Goal: Transaction & Acquisition: Purchase product/service

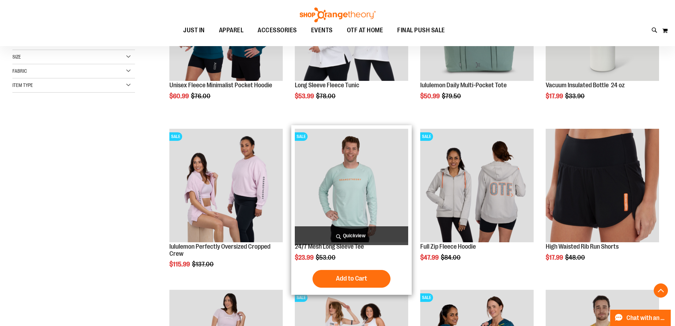
scroll to position [318, 0]
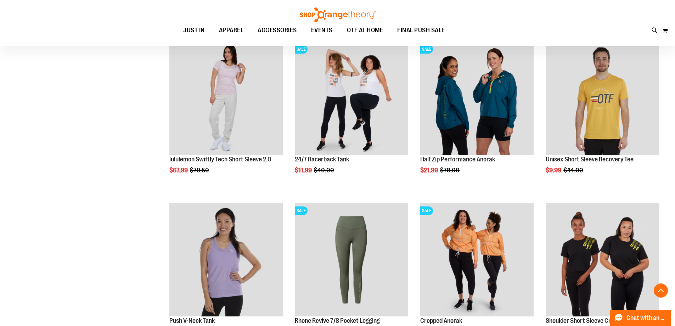
scroll to position [531, 0]
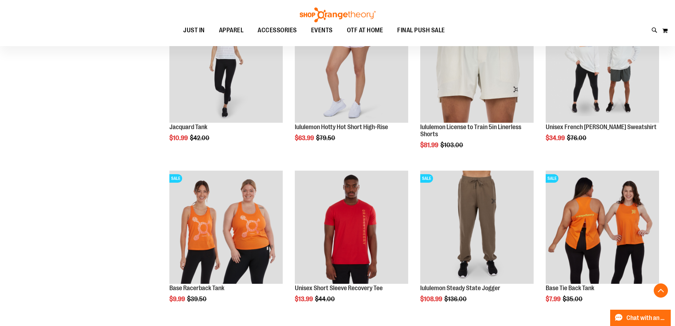
scroll to position [708, 0]
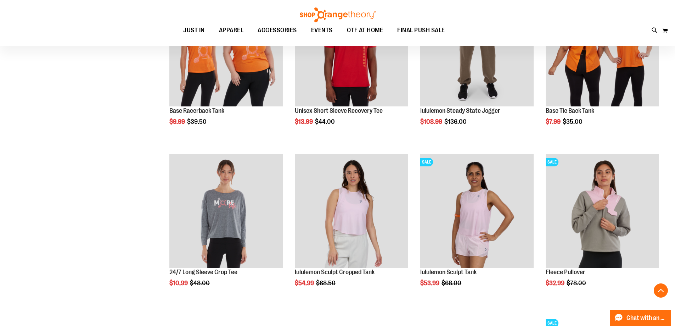
scroll to position [991, 0]
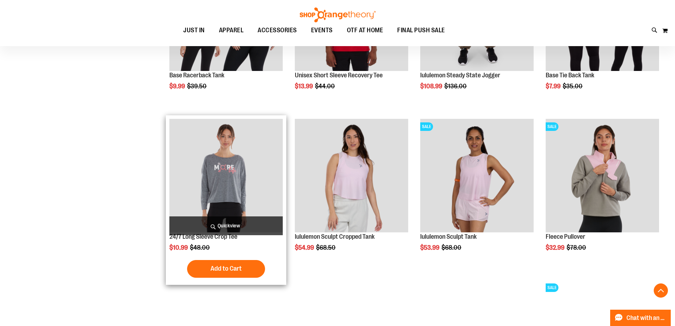
click at [220, 176] on img "product" at bounding box center [225, 175] width 113 height 113
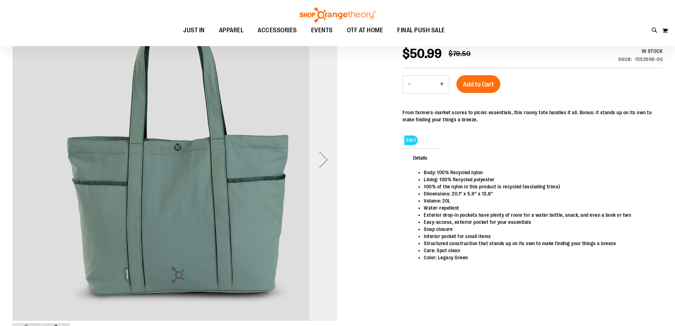
scroll to position [106, 0]
click at [320, 166] on div "Next" at bounding box center [323, 160] width 28 height 28
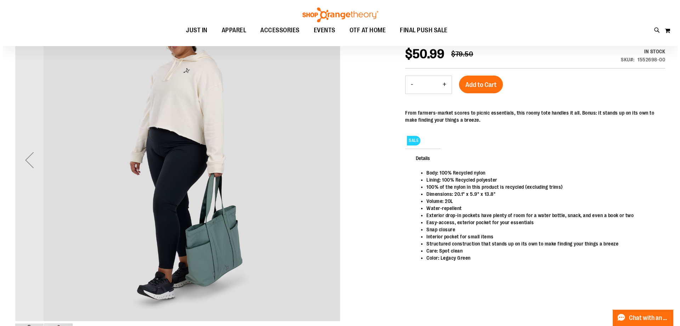
scroll to position [0, 0]
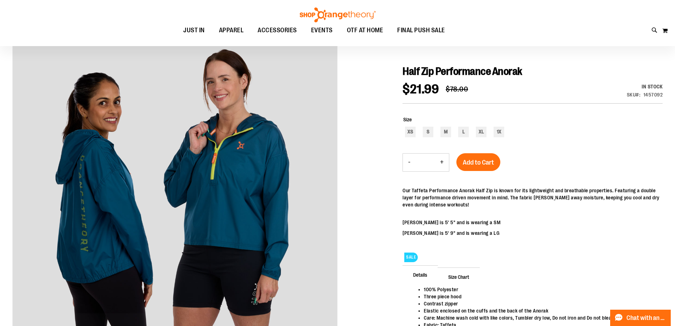
scroll to position [106, 0]
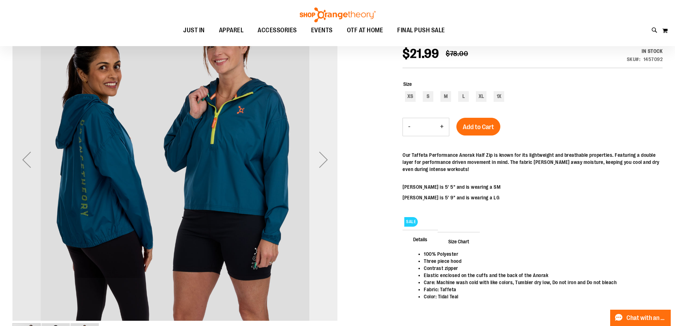
click at [317, 167] on div "Next" at bounding box center [323, 159] width 28 height 28
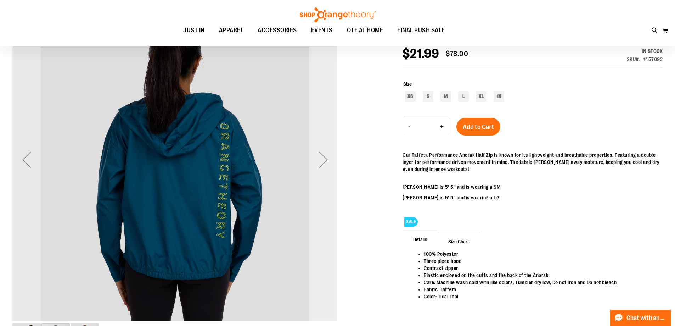
click at [317, 167] on div "Next" at bounding box center [323, 159] width 28 height 28
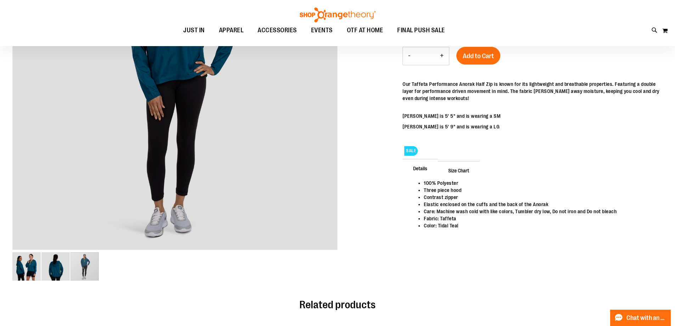
scroll to position [70, 0]
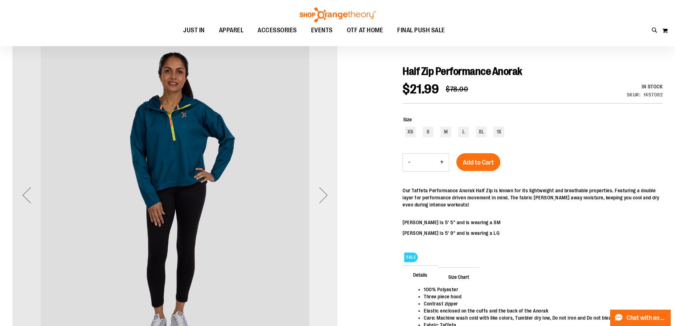
click at [318, 196] on div "Next" at bounding box center [323, 195] width 28 height 28
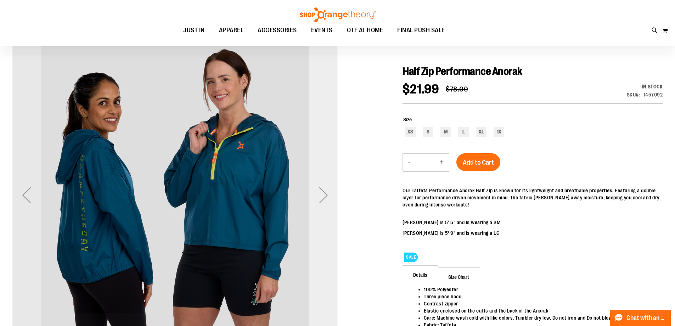
click at [318, 196] on div "Next" at bounding box center [323, 195] width 28 height 28
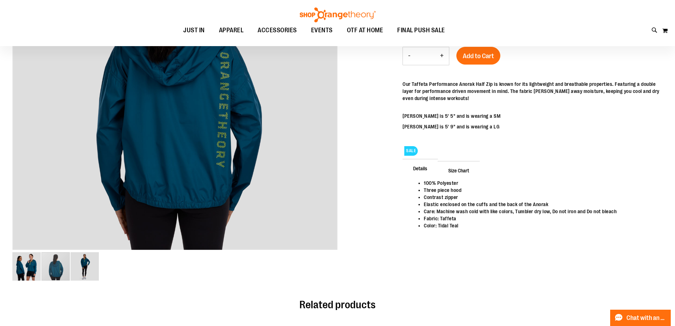
scroll to position [106, 0]
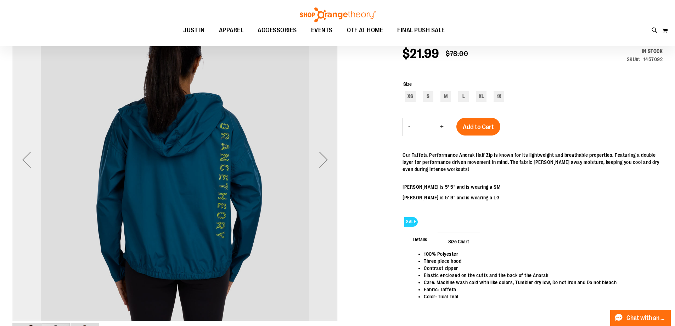
click at [22, 164] on div "Previous" at bounding box center [26, 159] width 28 height 28
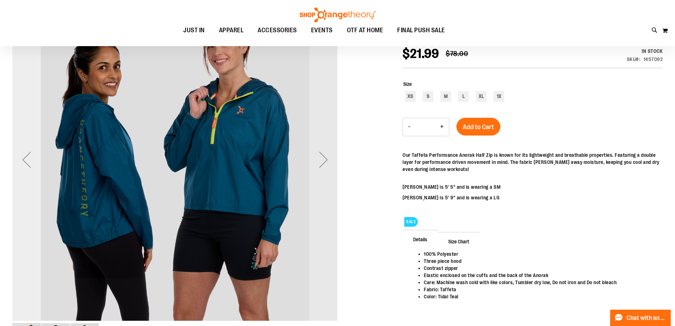
click at [22, 164] on div "Previous" at bounding box center [26, 159] width 28 height 28
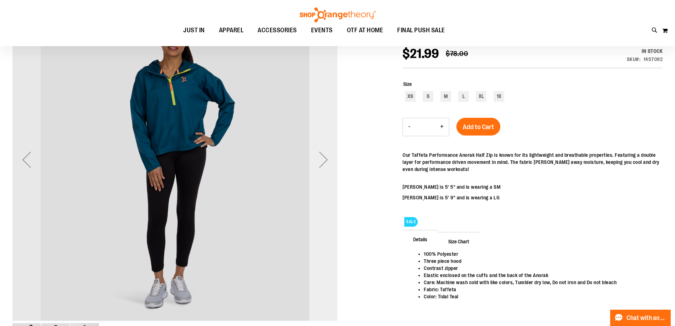
click at [323, 164] on div "Next" at bounding box center [323, 159] width 28 height 28
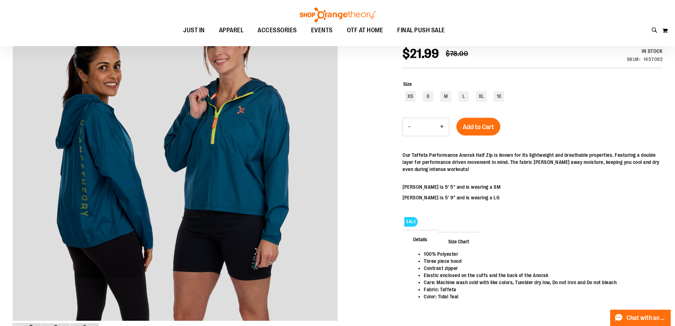
scroll to position [70, 0]
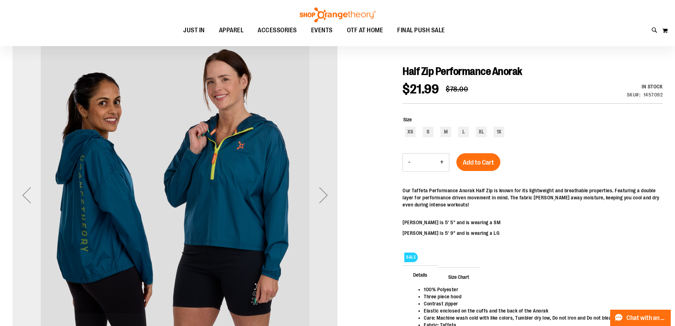
click at [22, 195] on div "Previous" at bounding box center [26, 195] width 28 height 28
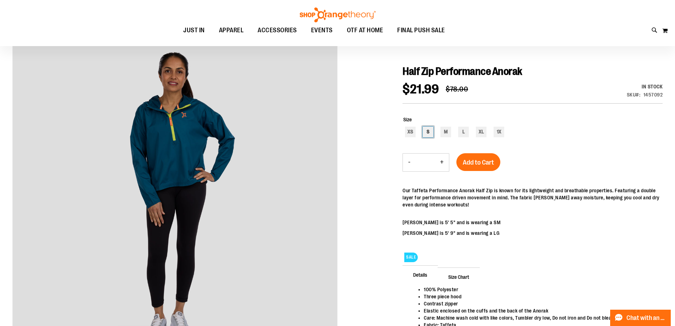
click at [426, 131] on div "S" at bounding box center [428, 131] width 11 height 11
type input "***"
click at [480, 164] on span "Add to Cart" at bounding box center [478, 162] width 31 height 8
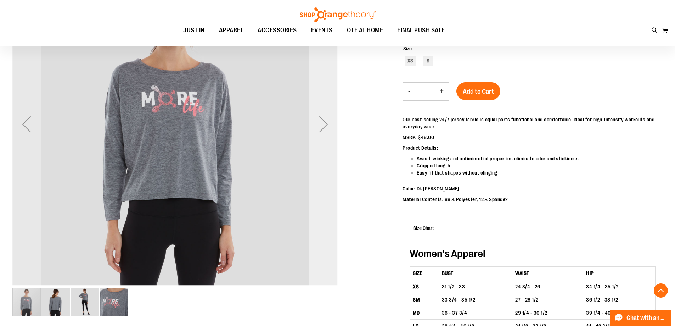
scroll to position [70, 0]
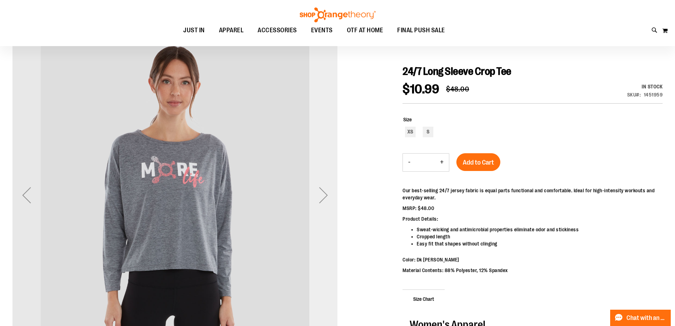
click at [326, 193] on div "Next" at bounding box center [323, 195] width 28 height 28
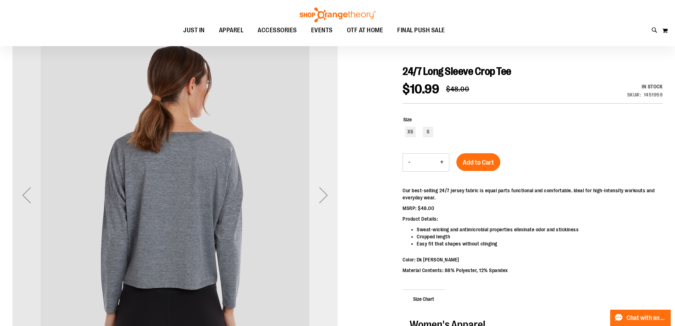
click at [326, 193] on div "Next" at bounding box center [323, 195] width 28 height 28
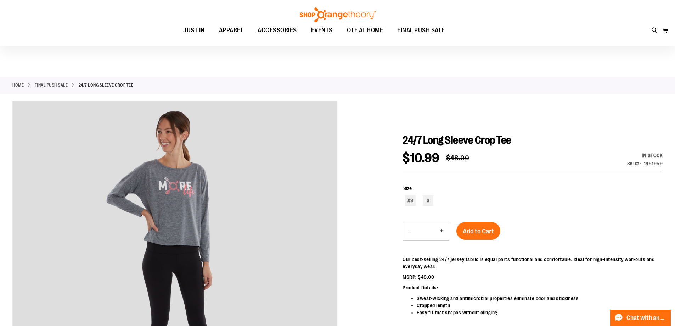
scroll to position [37, 0]
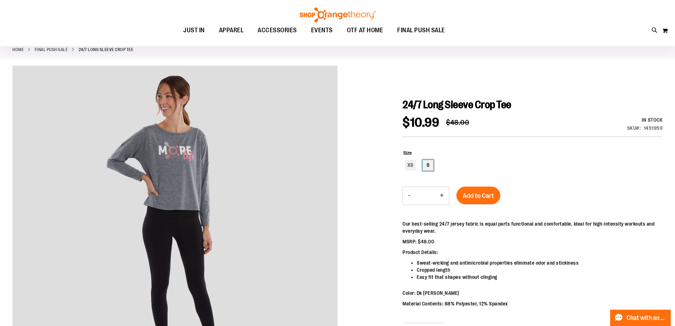
click at [424, 165] on div "S" at bounding box center [428, 165] width 11 height 11
type input "***"
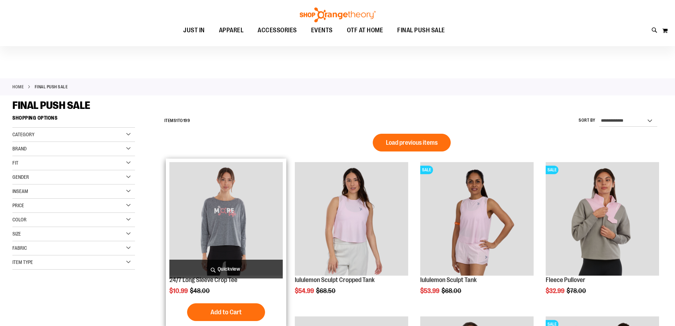
scroll to position [106, 0]
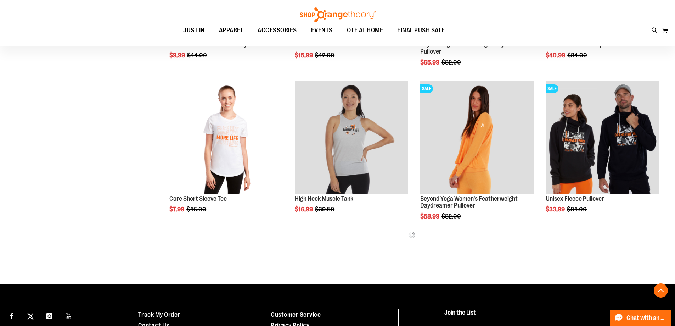
scroll to position [425, 0]
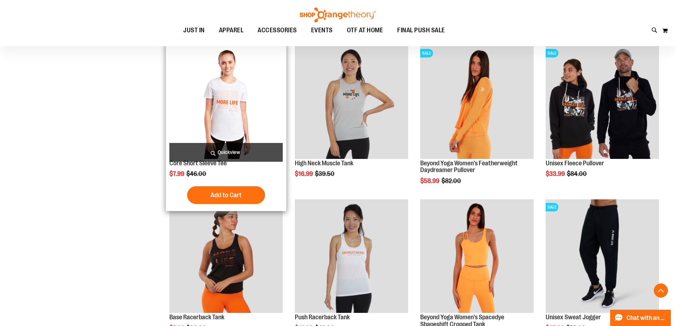
click at [224, 117] on img "product" at bounding box center [225, 101] width 113 height 113
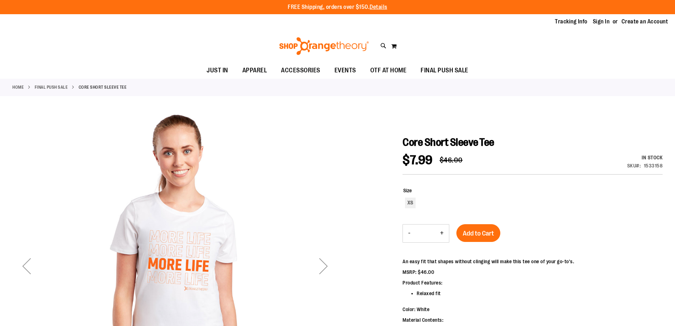
scroll to position [70, 0]
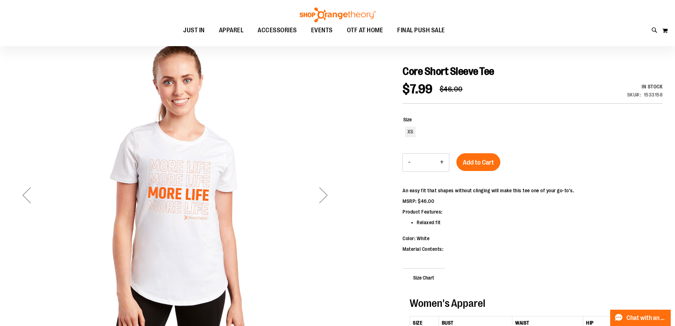
click at [324, 196] on div "Next" at bounding box center [323, 195] width 28 height 28
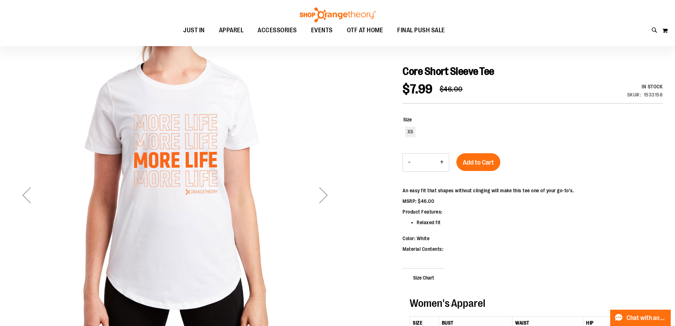
click at [324, 196] on div "Next" at bounding box center [323, 195] width 28 height 28
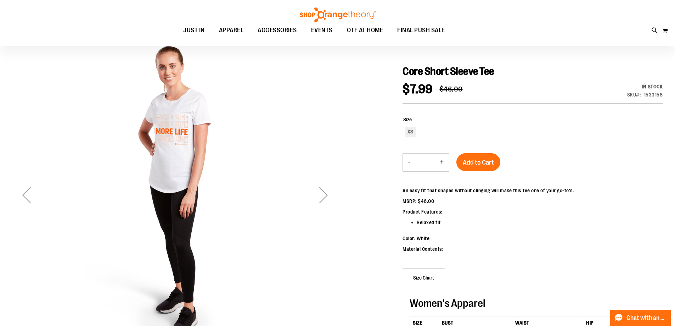
scroll to position [212, 0]
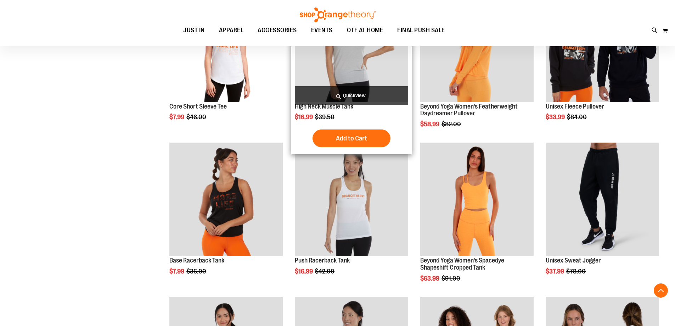
scroll to position [350, 0]
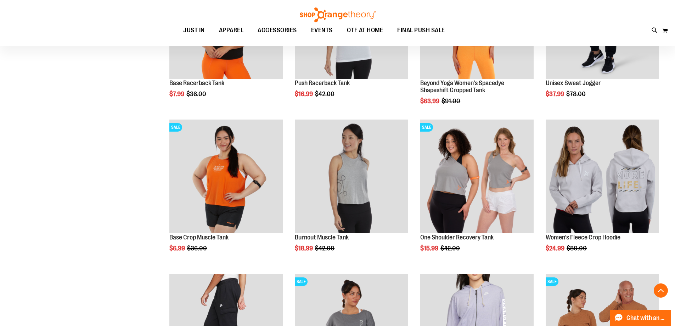
scroll to position [598, 0]
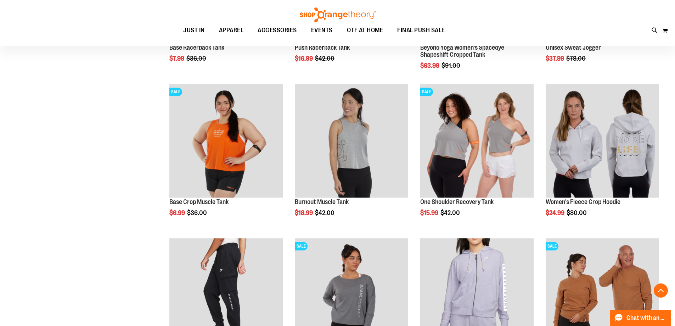
scroll to position [775, 0]
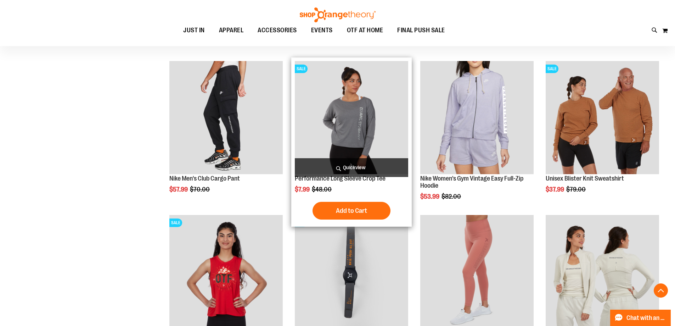
click at [360, 125] on img "product" at bounding box center [351, 117] width 113 height 113
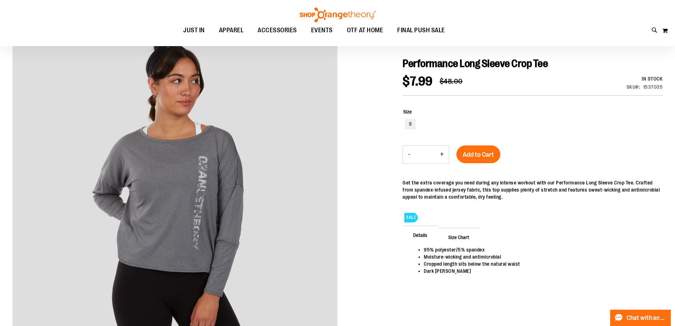
scroll to position [35, 0]
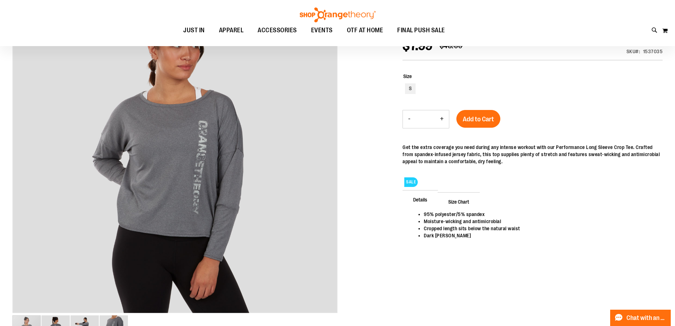
click at [468, 202] on span "Size Chart" at bounding box center [458, 201] width 42 height 18
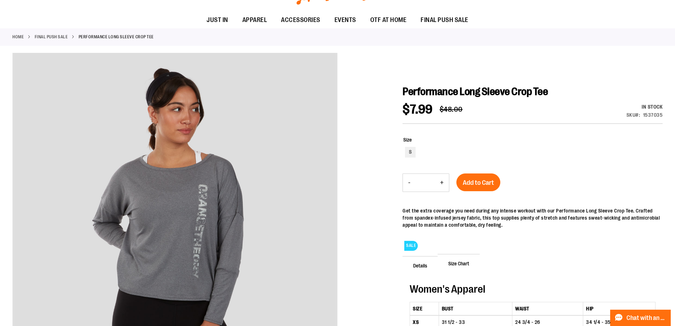
scroll to position [0, 0]
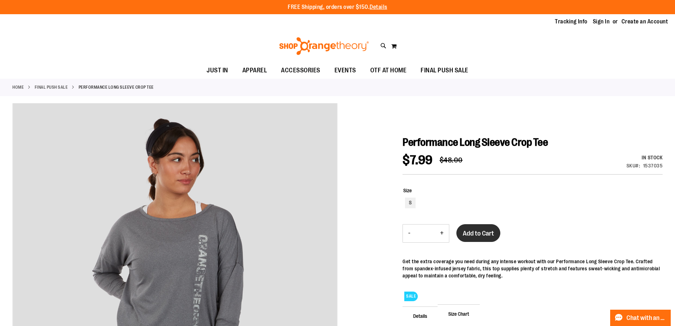
click at [487, 235] on span "Add to Cart" at bounding box center [478, 233] width 31 height 8
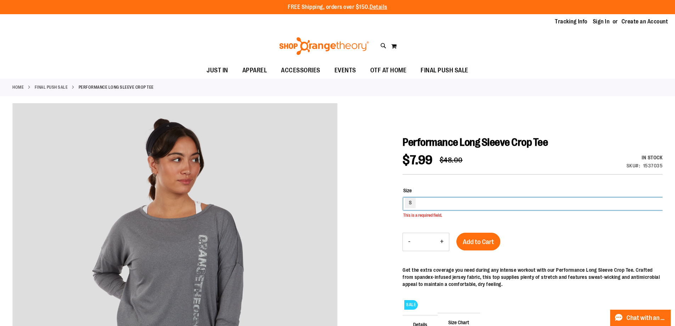
click at [423, 204] on div "S" at bounding box center [532, 203] width 259 height 12
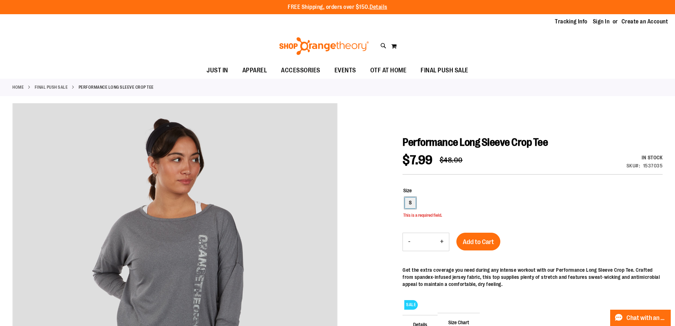
click at [409, 203] on div "S" at bounding box center [410, 202] width 11 height 11
type input "***"
click at [489, 240] on span "Add to Cart" at bounding box center [478, 242] width 31 height 8
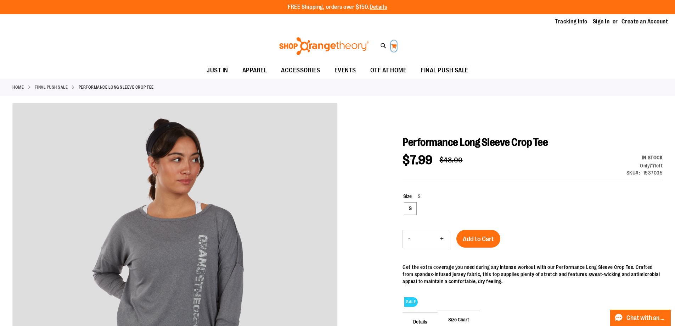
click at [394, 48] on button "My Cart" at bounding box center [394, 45] width 6 height 11
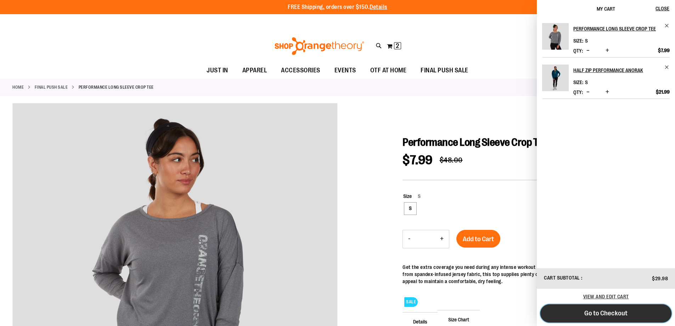
click at [615, 313] on span "Go to Checkout" at bounding box center [605, 313] width 43 height 8
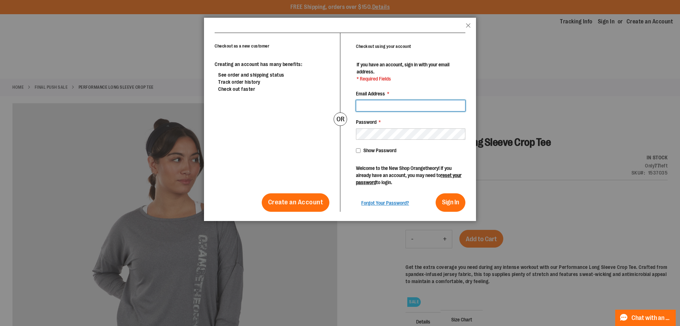
click at [384, 107] on input "Email Address *" at bounding box center [410, 105] width 109 height 11
type input "**********"
click at [436, 193] on button "Sign In" at bounding box center [451, 202] width 30 height 18
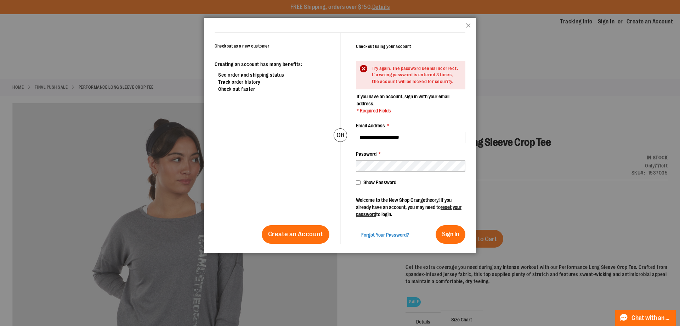
click at [338, 175] on div "Checkout as a new customer Creating an account has many benefits: See order and…" at bounding box center [340, 138] width 251 height 211
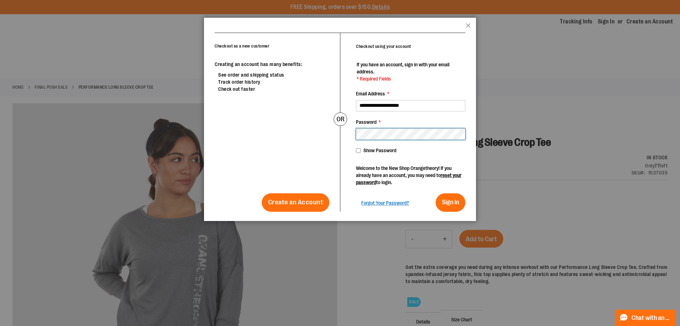
click at [346, 131] on div "**********" at bounding box center [402, 122] width 125 height 179
click at [436, 193] on button "Sign In" at bounding box center [451, 202] width 30 height 18
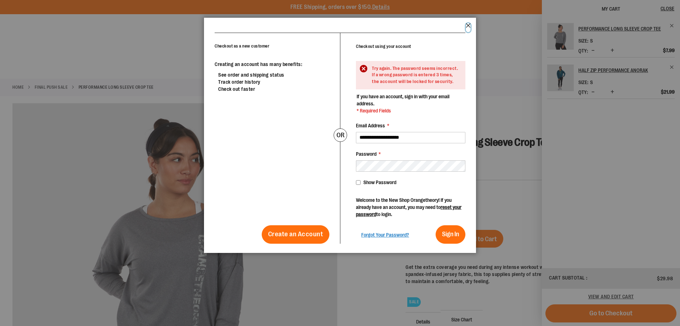
click at [468, 26] on button "Close" at bounding box center [468, 27] width 5 height 9
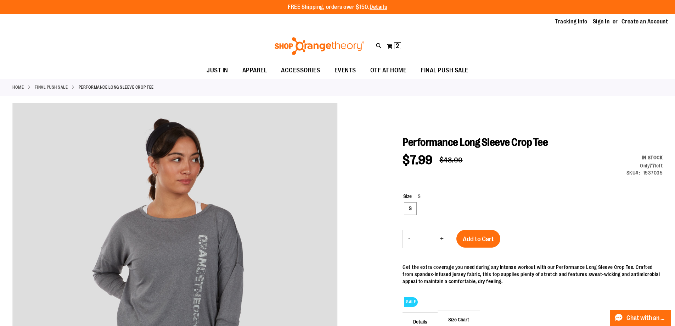
click at [649, 78] on ul "JUST IN JUST IN Balanced Basics New for Women New for Men New Accessories New B…" at bounding box center [337, 70] width 675 height 16
click at [389, 44] on button "My Cart 2 2 items" at bounding box center [393, 45] width 15 height 11
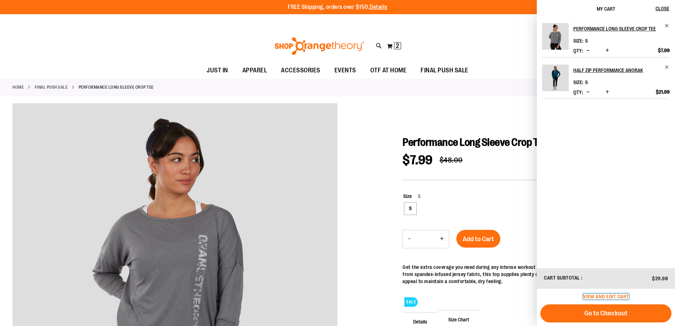
click at [611, 294] on span "View and edit cart" at bounding box center [606, 296] width 46 height 6
